Goal: Information Seeking & Learning: Learn about a topic

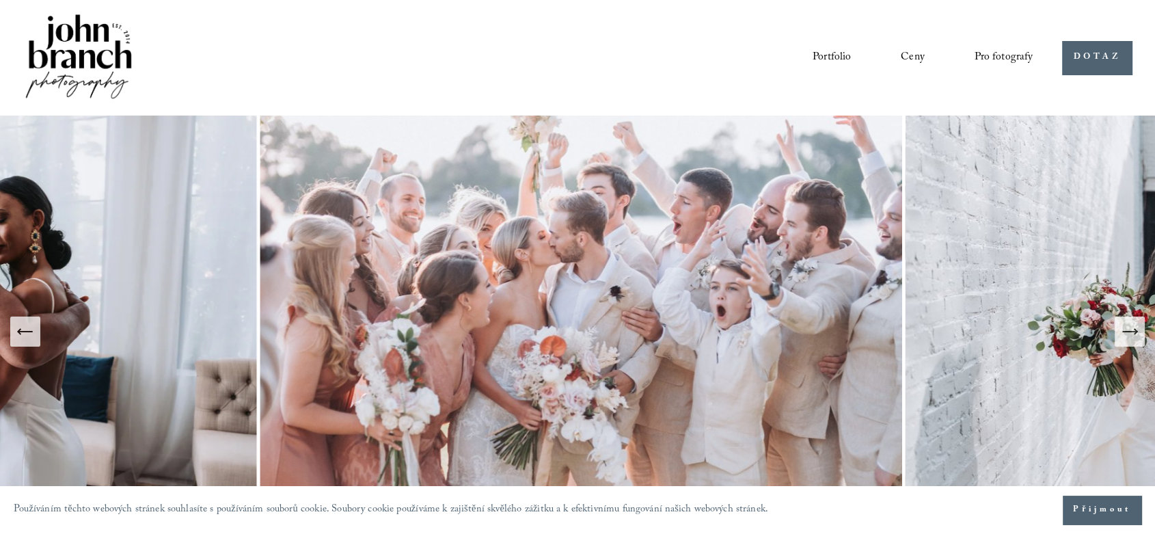
click at [909, 59] on font "Ceny" at bounding box center [913, 58] width 24 height 18
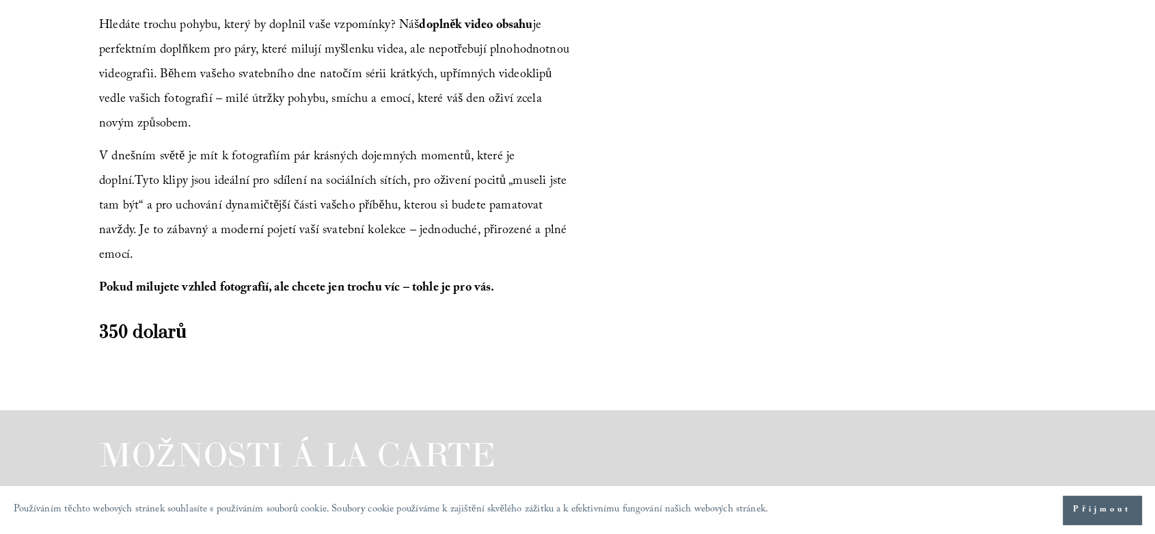
scroll to position [1576, 0]
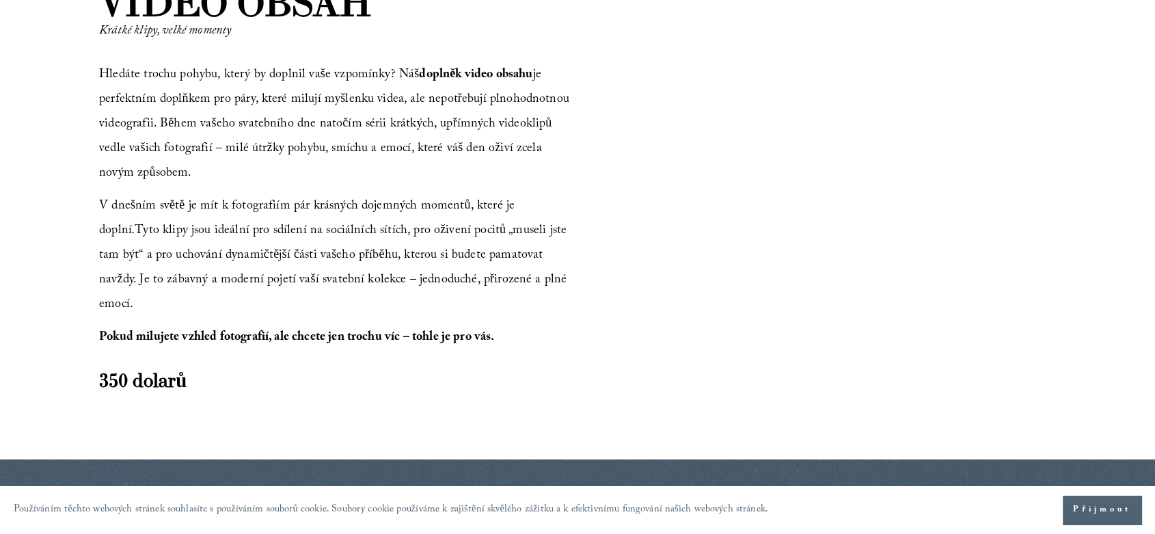
drag, startPoint x: 1165, startPoint y: 30, endPoint x: 1158, endPoint y: 243, distance: 213.3
click at [1154, 243] on html "Používáním těchto webových stránek souhlasíte s používáním souborů cookie. Soub…" at bounding box center [577, 292] width 1155 height 3737
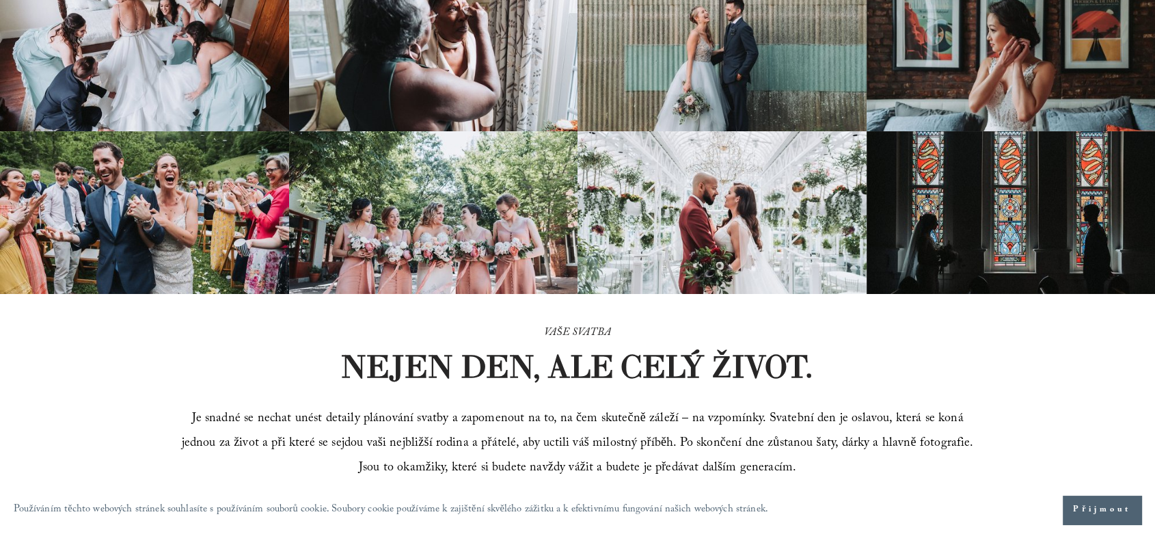
scroll to position [0, 0]
